Goal: Navigation & Orientation: Find specific page/section

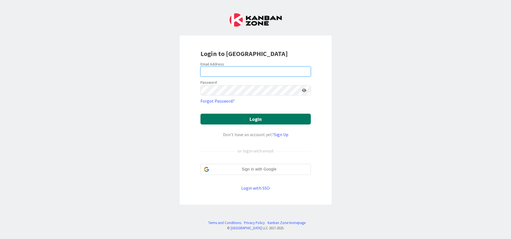
type input "[PERSON_NAME][EMAIL_ADDRESS][DOMAIN_NAME]"
click at [264, 115] on button "Login" at bounding box center [255, 119] width 110 height 11
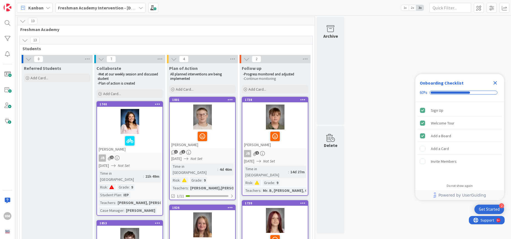
click at [92, 7] on b "Freshman Academy Intervention - [DATE]-[DATE]" at bounding box center [106, 8] width 96 height 6
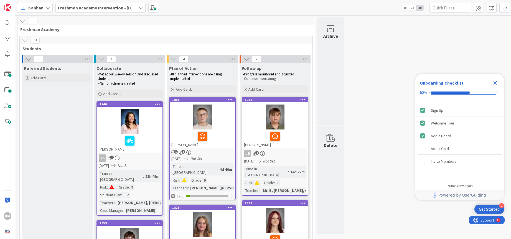
click at [90, 6] on b "Freshman Academy Intervention - [DATE]-[DATE]" at bounding box center [106, 8] width 96 height 6
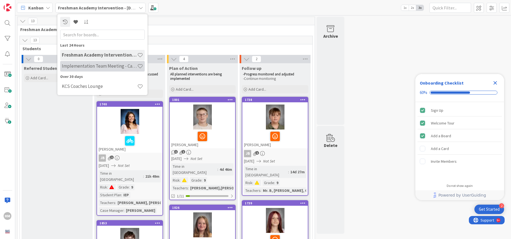
click at [93, 64] on h4 "Implementation Team Meeting - Career Themed" at bounding box center [99, 66] width 75 height 6
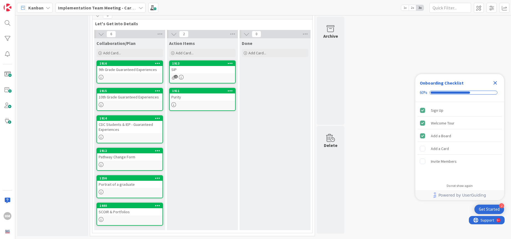
click at [201, 73] on div "SIP" at bounding box center [202, 69] width 65 height 7
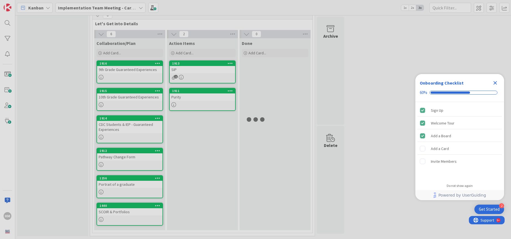
click at [201, 73] on div "SIP" at bounding box center [202, 69] width 65 height 7
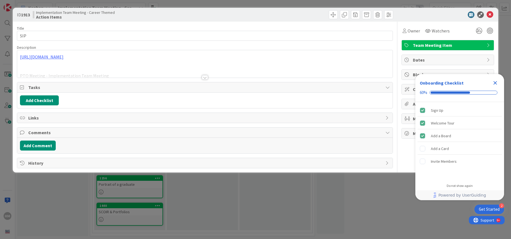
click at [208, 77] on div at bounding box center [204, 70] width 375 height 14
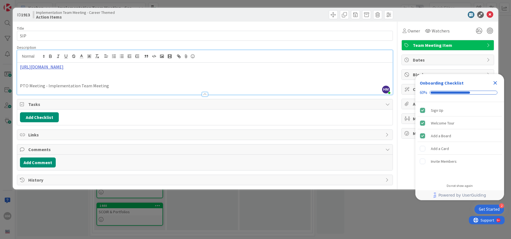
click at [63, 67] on link "[URL][DOMAIN_NAME]" at bounding box center [42, 67] width 44 height 6
click at [109, 76] on link "[URL][DOMAIN_NAME]" at bounding box center [106, 77] width 38 height 7
click at [489, 16] on icon at bounding box center [490, 14] width 7 height 7
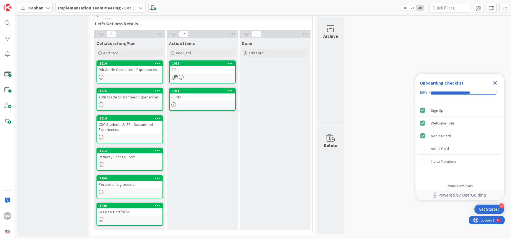
click at [198, 99] on div "Purity" at bounding box center [202, 96] width 65 height 7
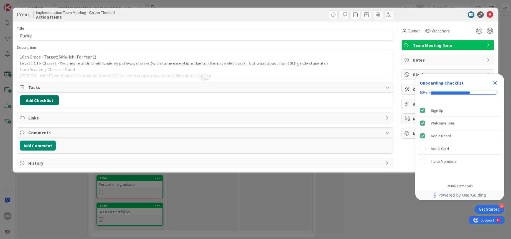
click at [39, 101] on button "Add Checklist" at bounding box center [39, 100] width 39 height 10
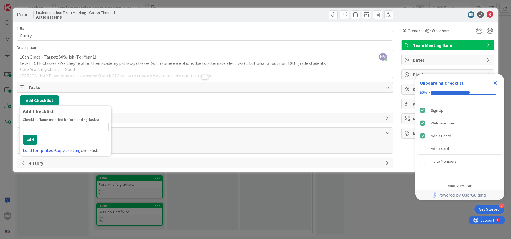
click at [142, 83] on div "Tasks" at bounding box center [204, 87] width 375 height 10
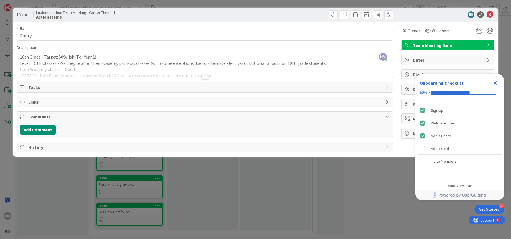
click at [204, 77] on div at bounding box center [205, 77] width 6 height 4
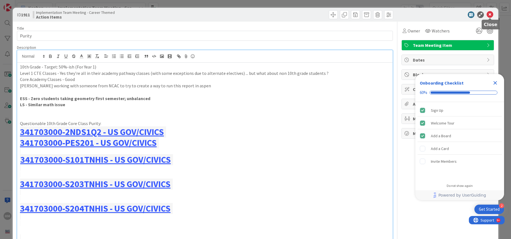
click at [490, 16] on icon at bounding box center [490, 14] width 7 height 7
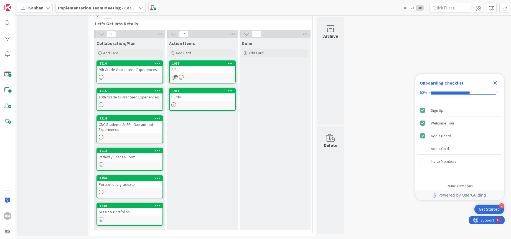
click at [114, 215] on div "SCOIR & Portfolios" at bounding box center [129, 211] width 65 height 7
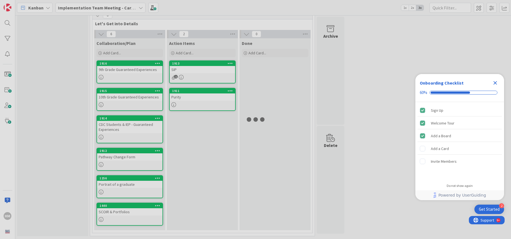
click at [114, 215] on div at bounding box center [255, 119] width 511 height 239
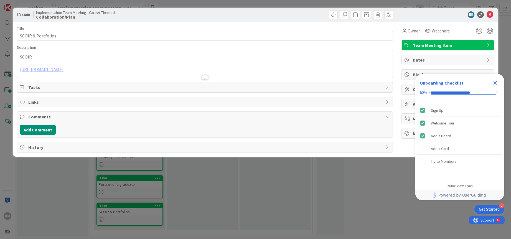
click at [145, 71] on div at bounding box center [204, 70] width 375 height 14
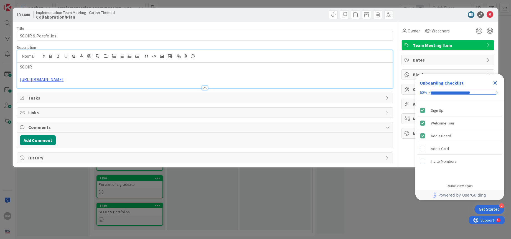
click at [133, 83] on div at bounding box center [204, 85] width 375 height 6
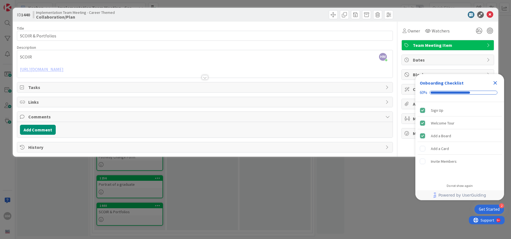
click at [159, 69] on div at bounding box center [204, 70] width 375 height 14
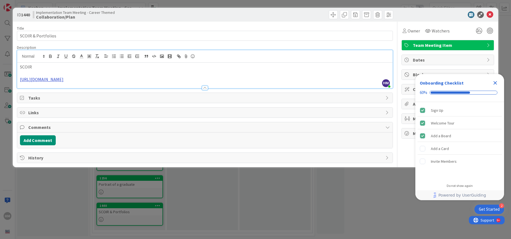
click at [63, 80] on link "[URL][DOMAIN_NAME]" at bounding box center [42, 80] width 44 height 6
click at [127, 89] on link "[URL][DOMAIN_NAME]" at bounding box center [108, 89] width 38 height 7
click at [411, 16] on div at bounding box center [445, 14] width 98 height 7
click at [496, 83] on icon "Close Checklist" at bounding box center [495, 83] width 4 height 4
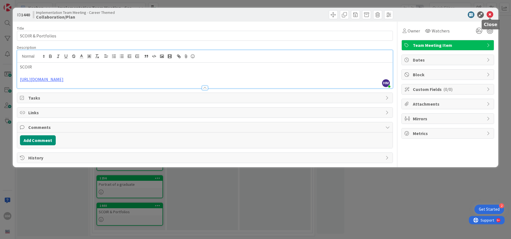
click at [490, 16] on icon at bounding box center [490, 14] width 7 height 7
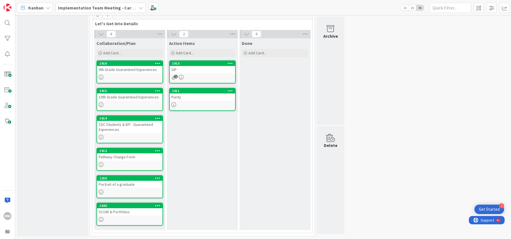
click at [114, 184] on div "Portrait of a graduate" at bounding box center [129, 184] width 65 height 7
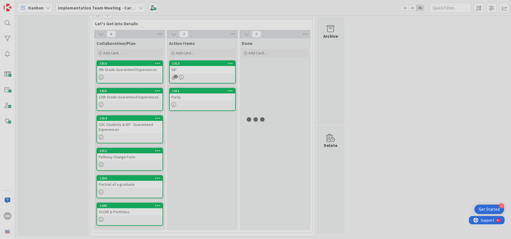
click at [114, 184] on div at bounding box center [255, 119] width 511 height 239
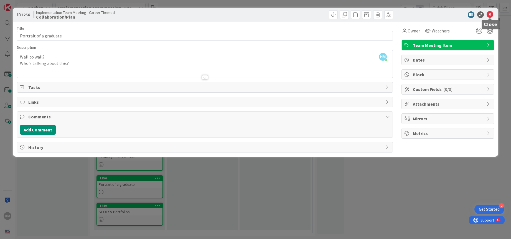
click at [491, 16] on icon at bounding box center [490, 14] width 7 height 7
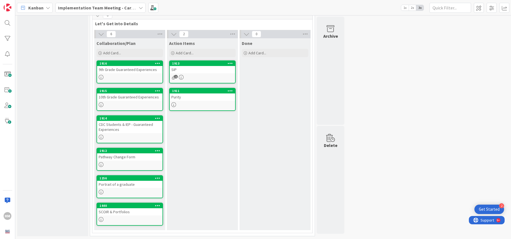
click at [113, 160] on div "Pathway Change Form" at bounding box center [129, 156] width 65 height 7
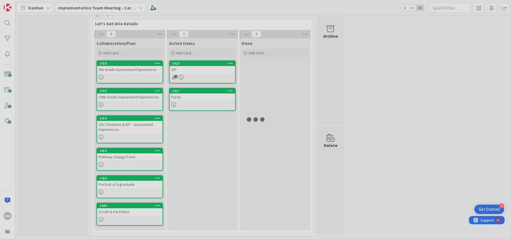
click at [113, 160] on div at bounding box center [255, 119] width 511 height 239
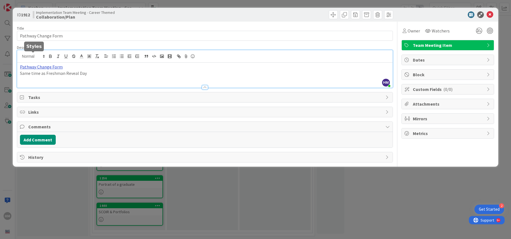
click at [44, 56] on div "HM [PERSON_NAME] just joined Pathway Change Form Same time as Freshman Reveal D…" at bounding box center [204, 68] width 375 height 37
click at [45, 76] on link "[URL][DOMAIN_NAME]" at bounding box center [41, 77] width 38 height 7
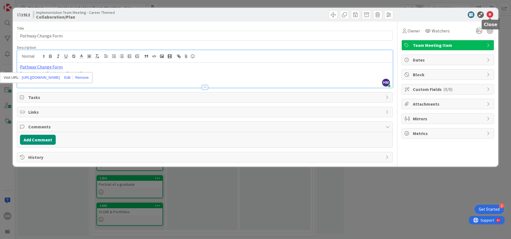
click at [489, 14] on icon at bounding box center [490, 14] width 7 height 7
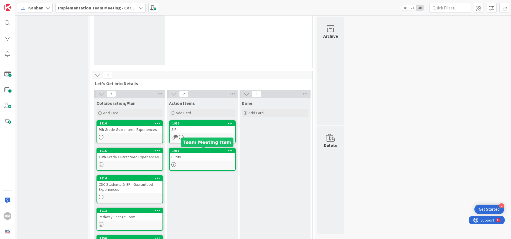
scroll to position [133, 0]
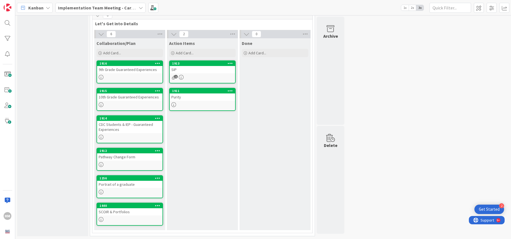
click at [140, 76] on div at bounding box center [129, 77] width 65 height 5
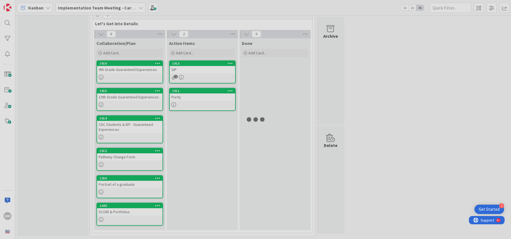
click at [140, 76] on div at bounding box center [255, 119] width 511 height 239
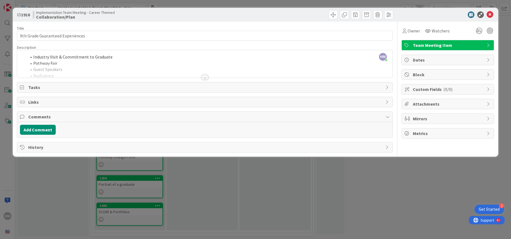
click at [204, 79] on div at bounding box center [205, 77] width 6 height 4
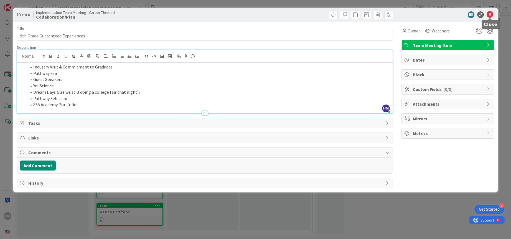
click at [488, 14] on icon at bounding box center [490, 14] width 7 height 7
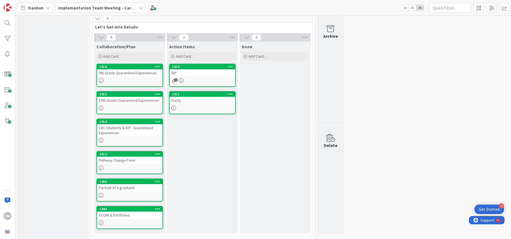
click at [139, 103] on div "10th Grade Guaranteed Experiences" at bounding box center [129, 100] width 65 height 7
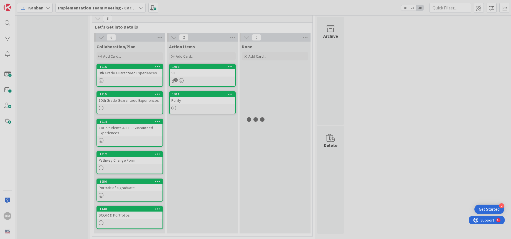
click at [139, 103] on div at bounding box center [255, 119] width 511 height 239
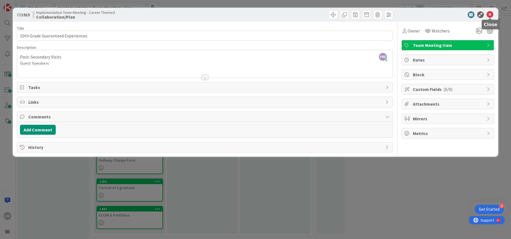
click at [491, 15] on icon at bounding box center [490, 14] width 7 height 7
